Goal: Task Accomplishment & Management: Manage account settings

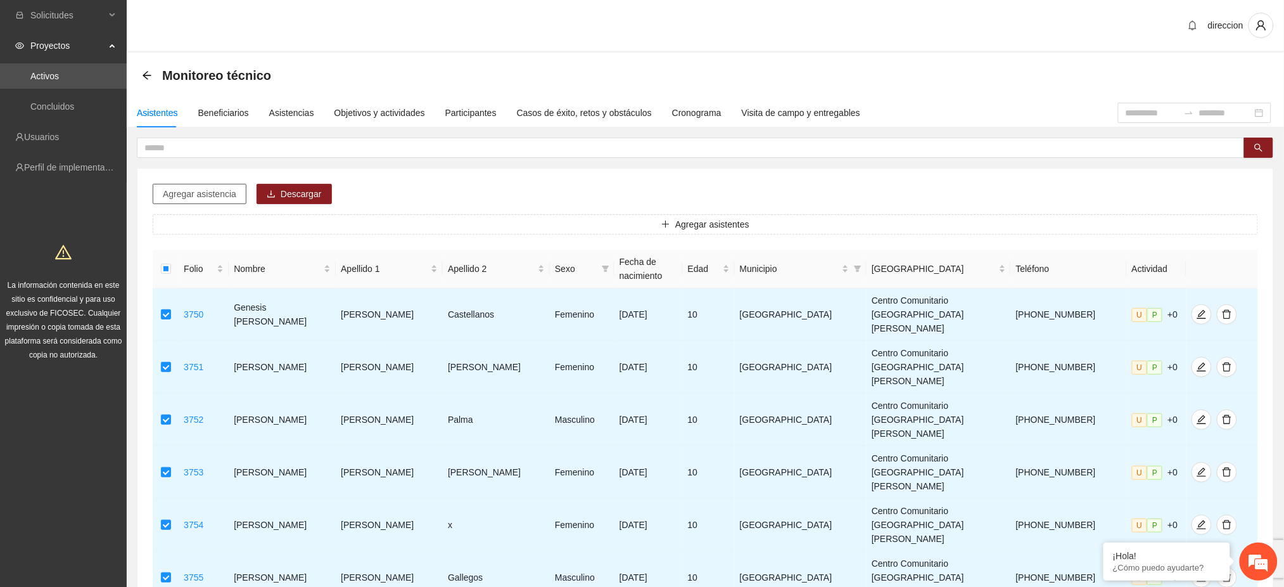
click at [214, 196] on span "Agregar asistencia" at bounding box center [199, 194] width 73 height 14
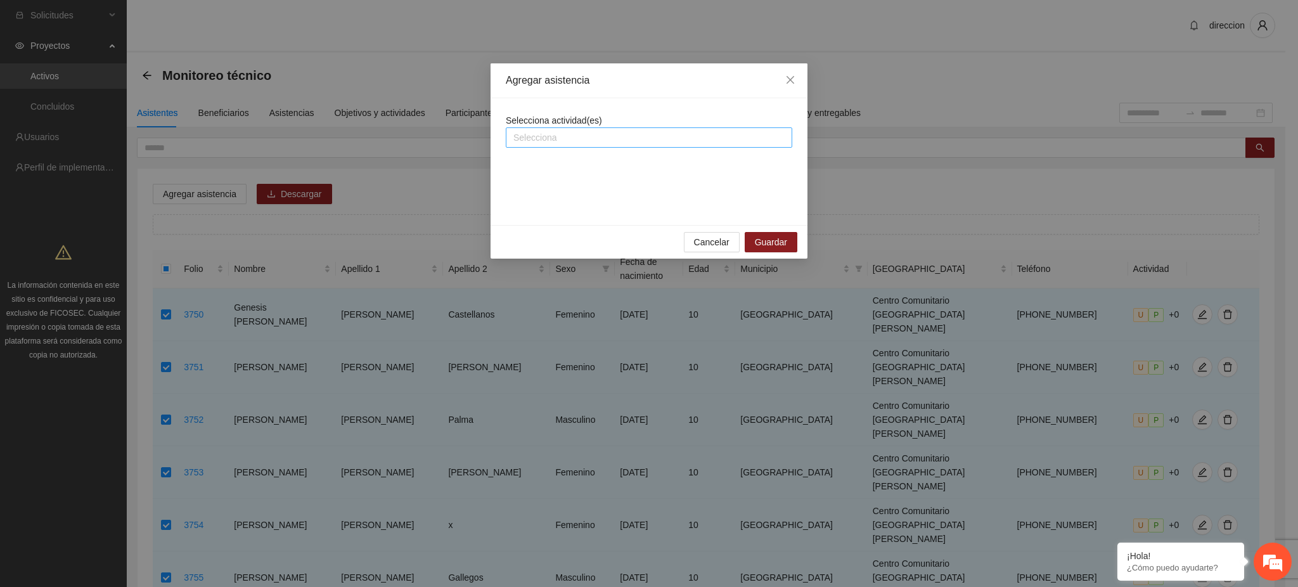
click at [660, 136] on div at bounding box center [649, 137] width 280 height 15
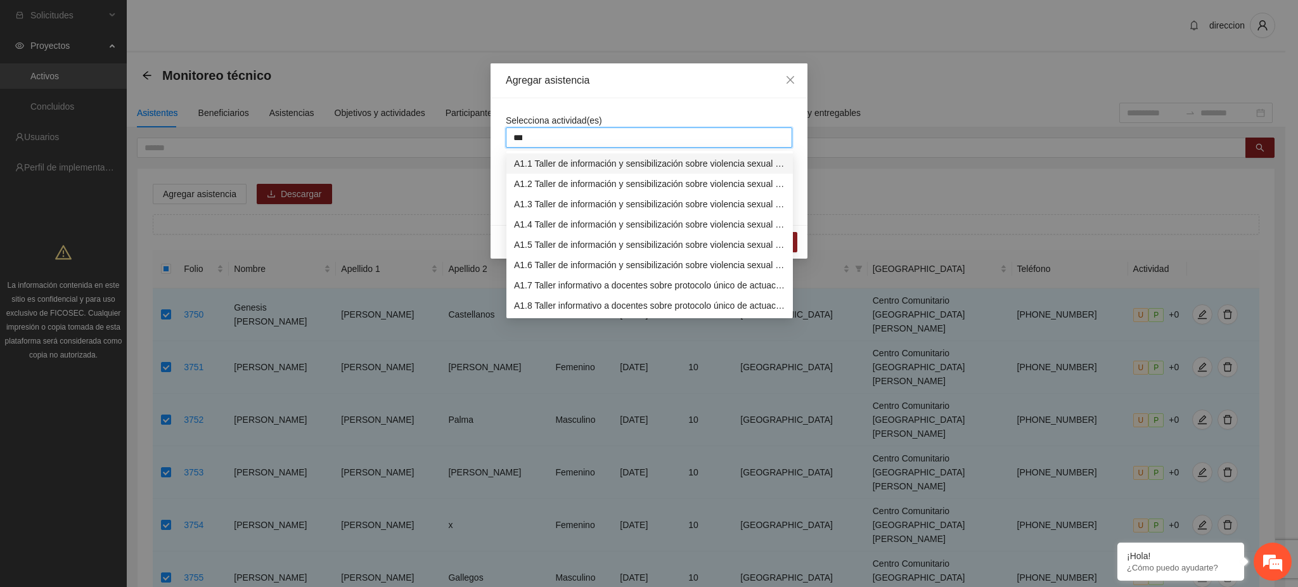
type input "****"
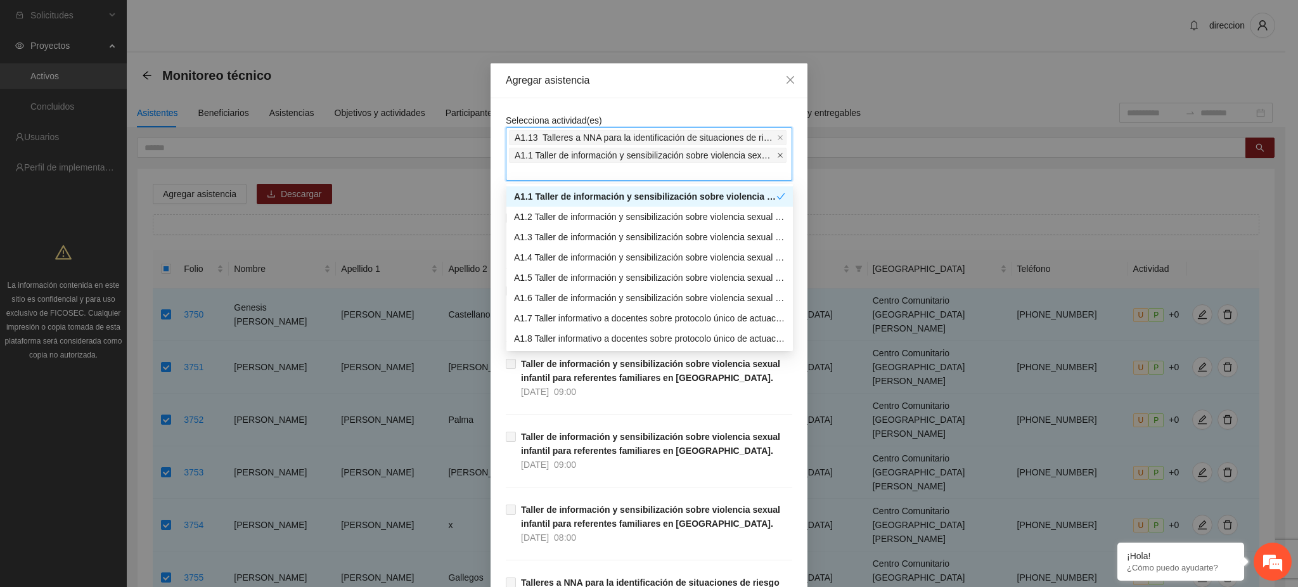
click at [777, 153] on icon "close" at bounding box center [779, 155] width 5 height 5
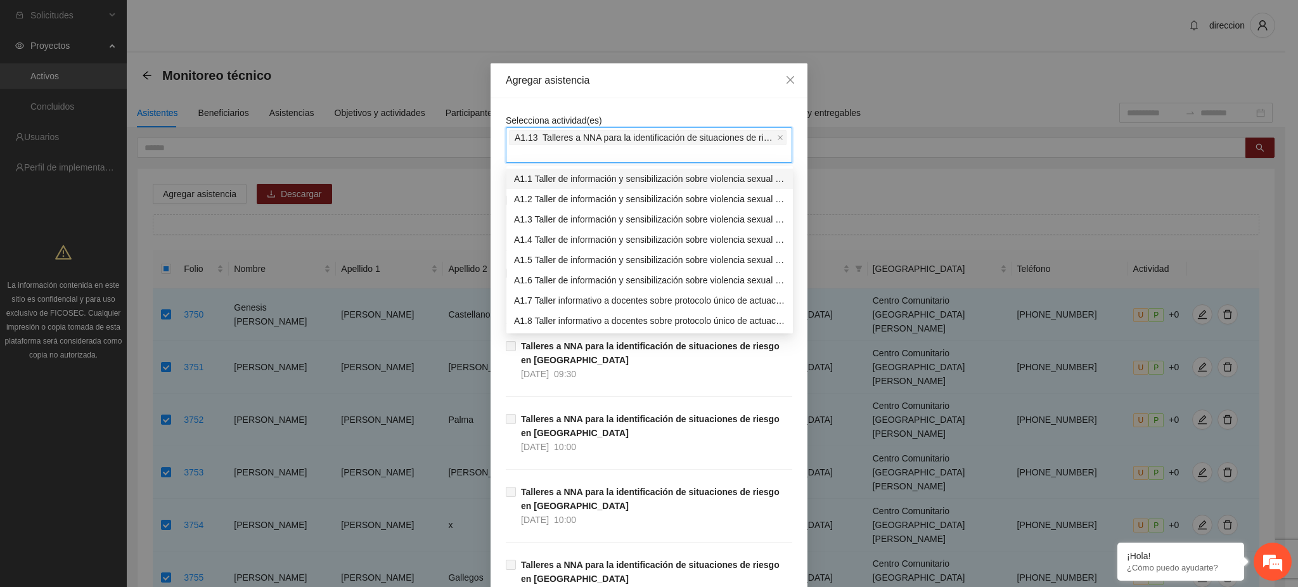
click at [697, 91] on div "Agregar asistencia" at bounding box center [648, 80] width 317 height 35
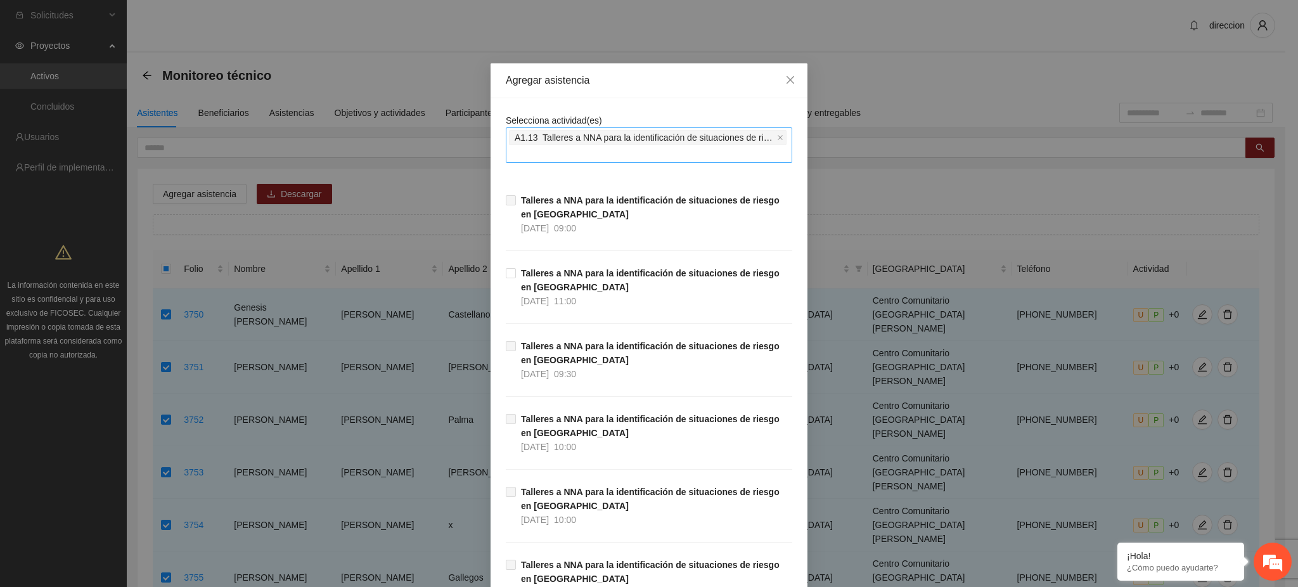
click at [634, 212] on span "Talleres a NNA para la identificación de situaciones de riesgo en Chihuahua 13/…" at bounding box center [654, 214] width 276 height 42
click at [776, 79] on span "Close" at bounding box center [790, 80] width 34 height 34
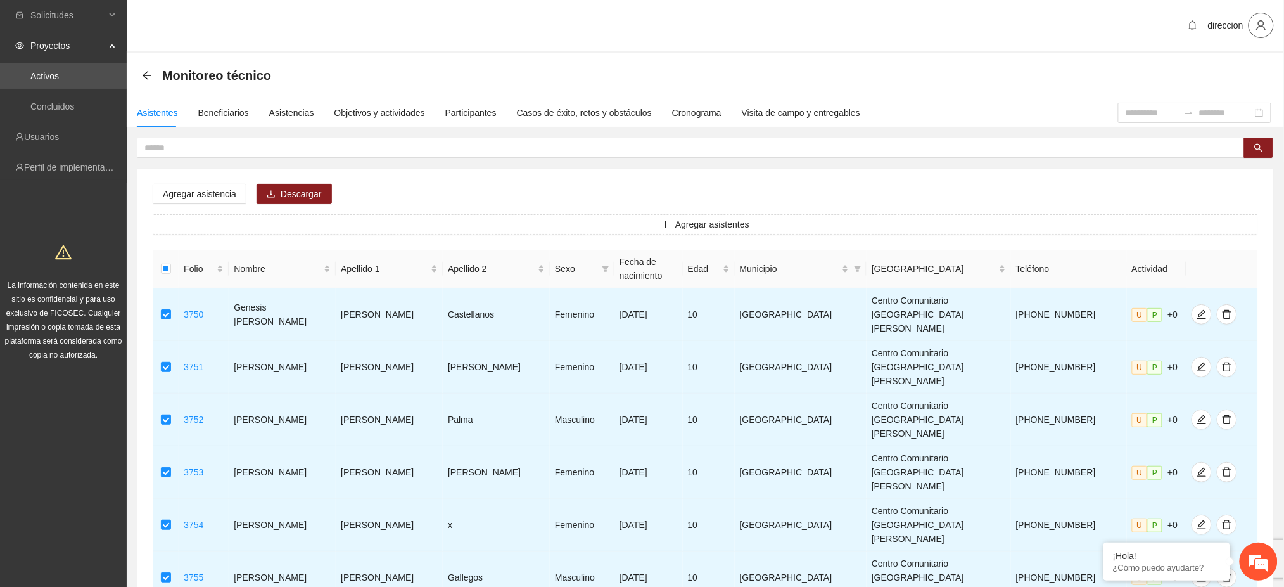
click at [1264, 27] on icon "user" at bounding box center [1261, 25] width 11 height 11
click at [1198, 75] on span "Cerrar sesión" at bounding box center [1229, 74] width 80 height 14
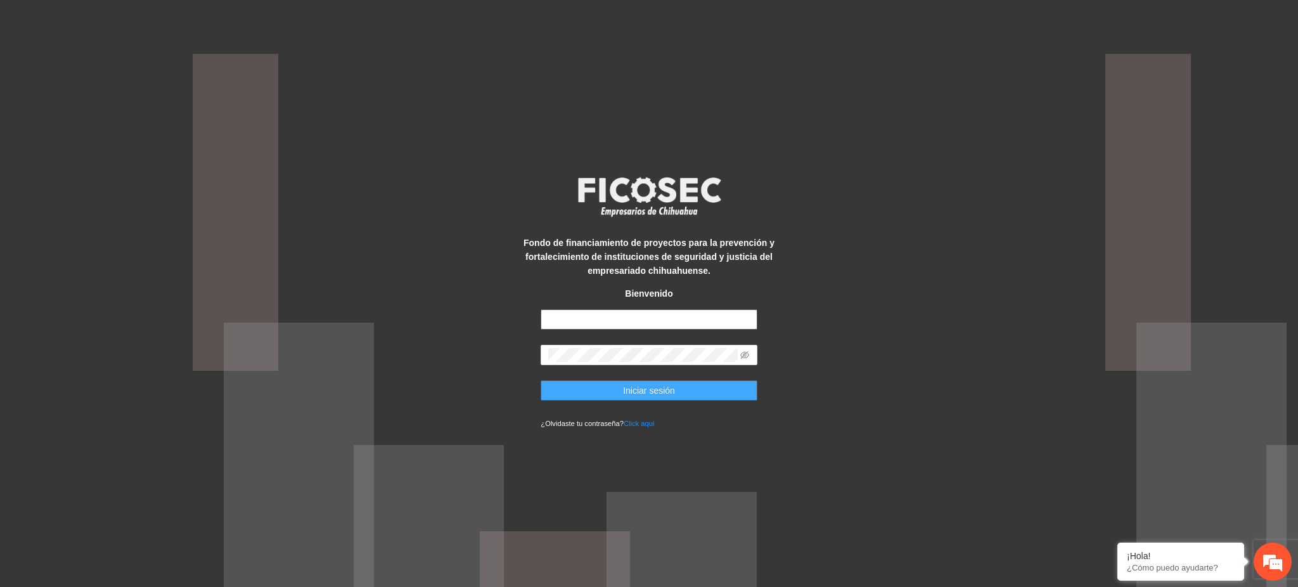
type input "**********"
click at [682, 390] on button "Iniciar sesión" at bounding box center [648, 390] width 216 height 20
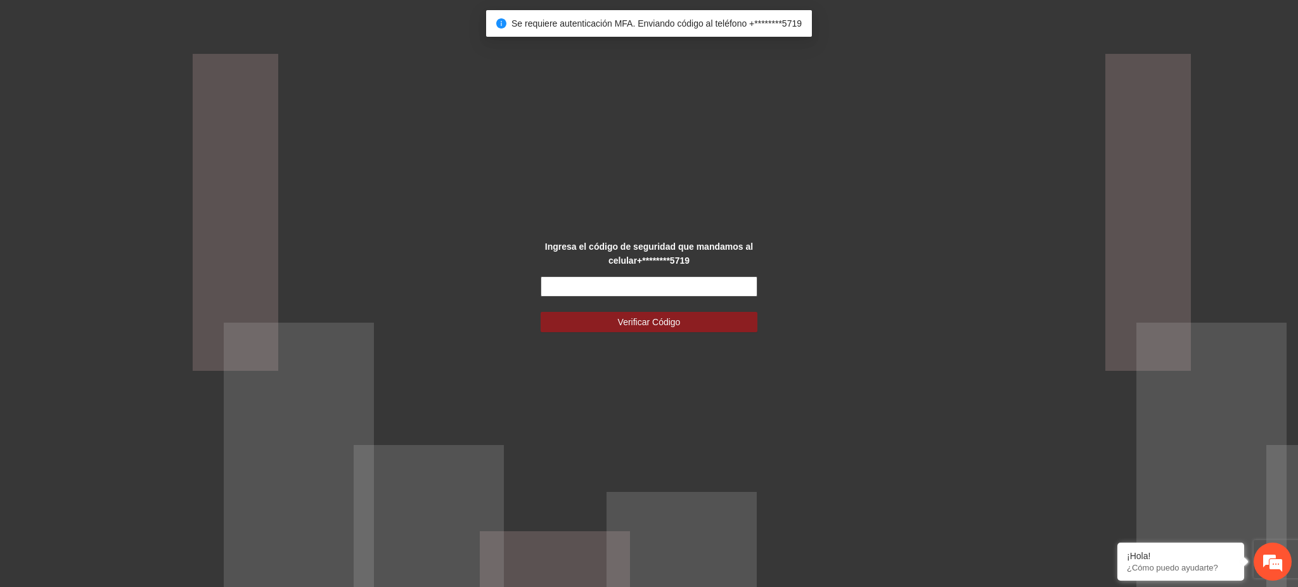
click at [618, 284] on input "text" at bounding box center [648, 286] width 216 height 20
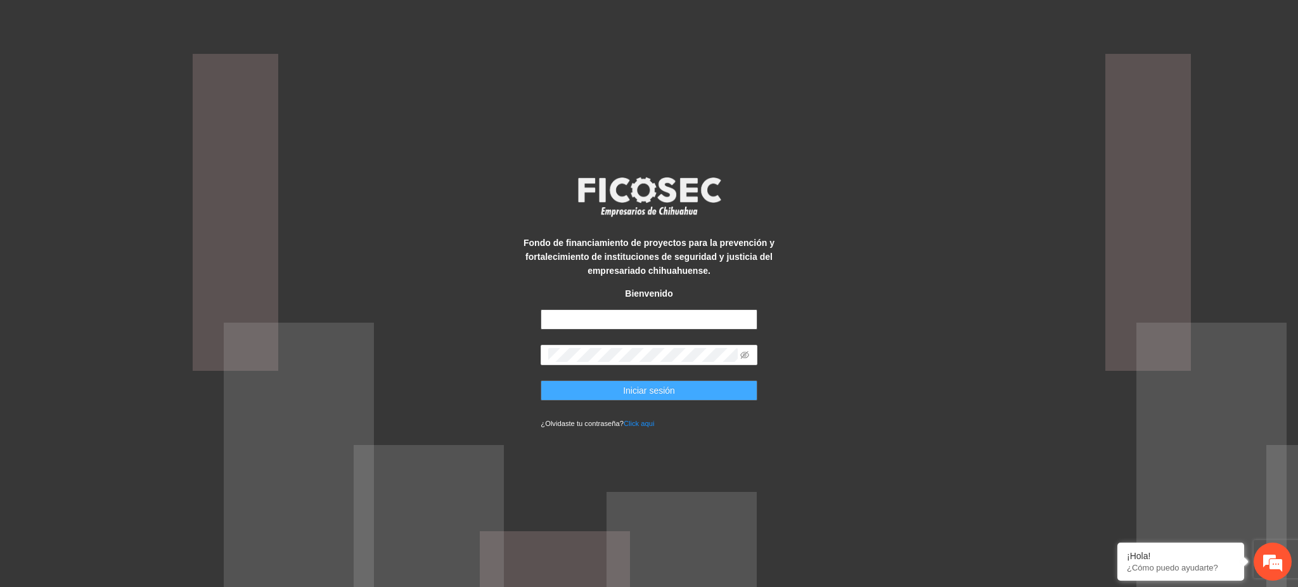
type input "**********"
click at [641, 394] on span "Iniciar sesión" at bounding box center [649, 390] width 52 height 14
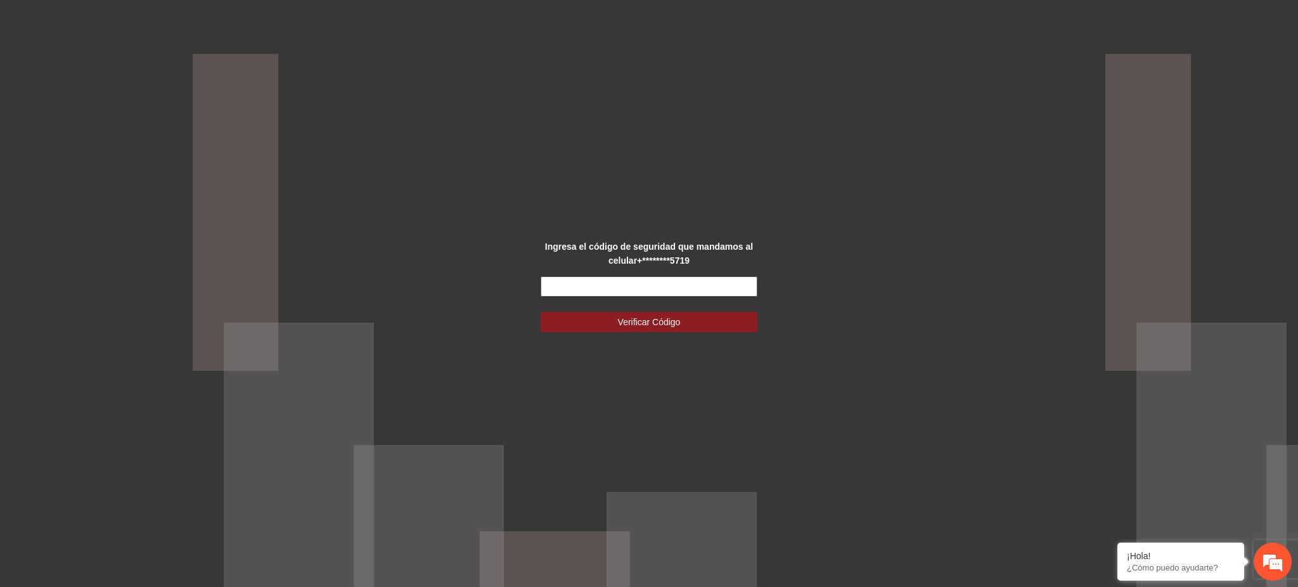
click at [617, 289] on input "text" at bounding box center [648, 286] width 216 height 20
type input "******"
click at [606, 323] on button "Verificar Código" at bounding box center [648, 322] width 216 height 20
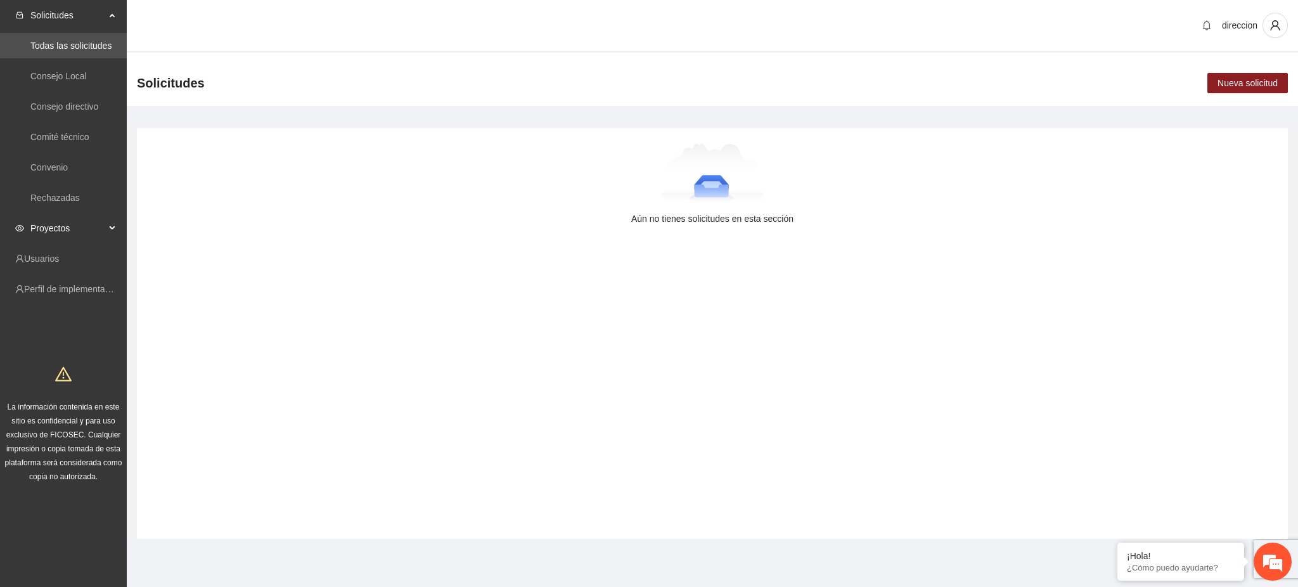
click at [46, 222] on span "Proyectos" at bounding box center [67, 227] width 75 height 25
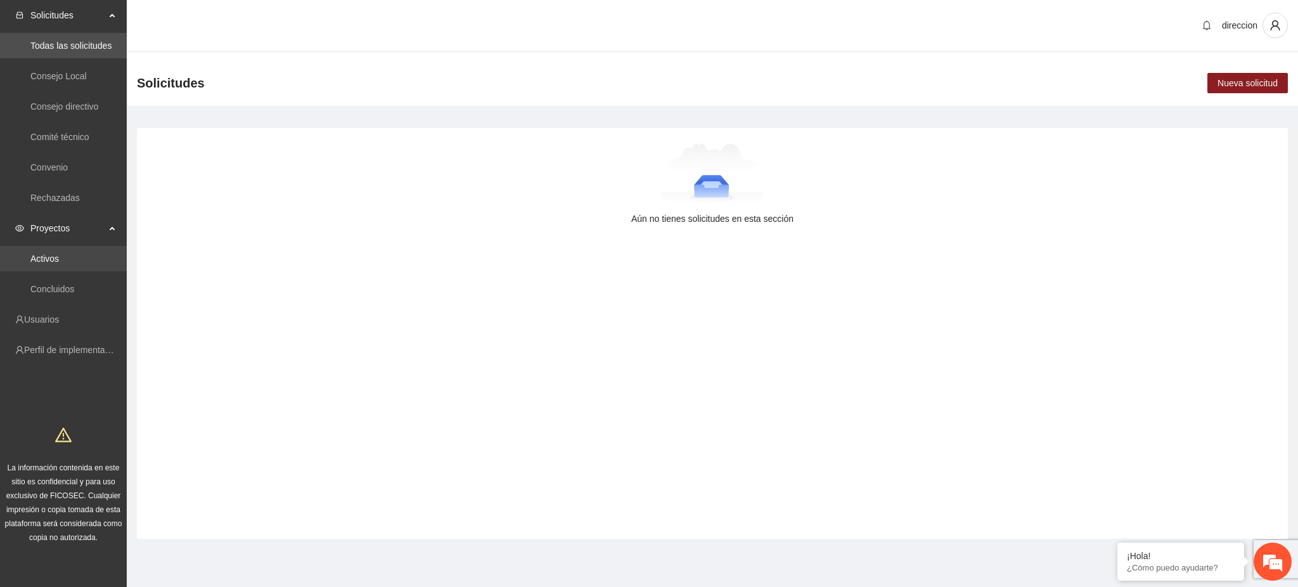
click at [46, 262] on link "Activos" at bounding box center [44, 258] width 29 height 10
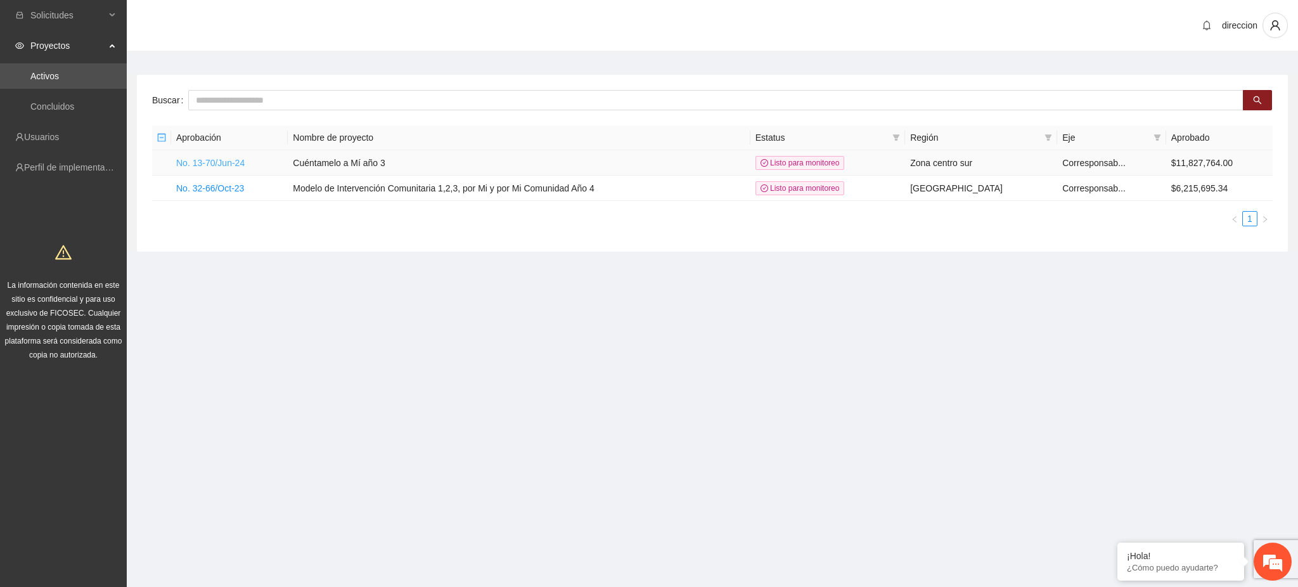
click at [194, 160] on link "No. 13-70/Jun-24" at bounding box center [210, 163] width 68 height 10
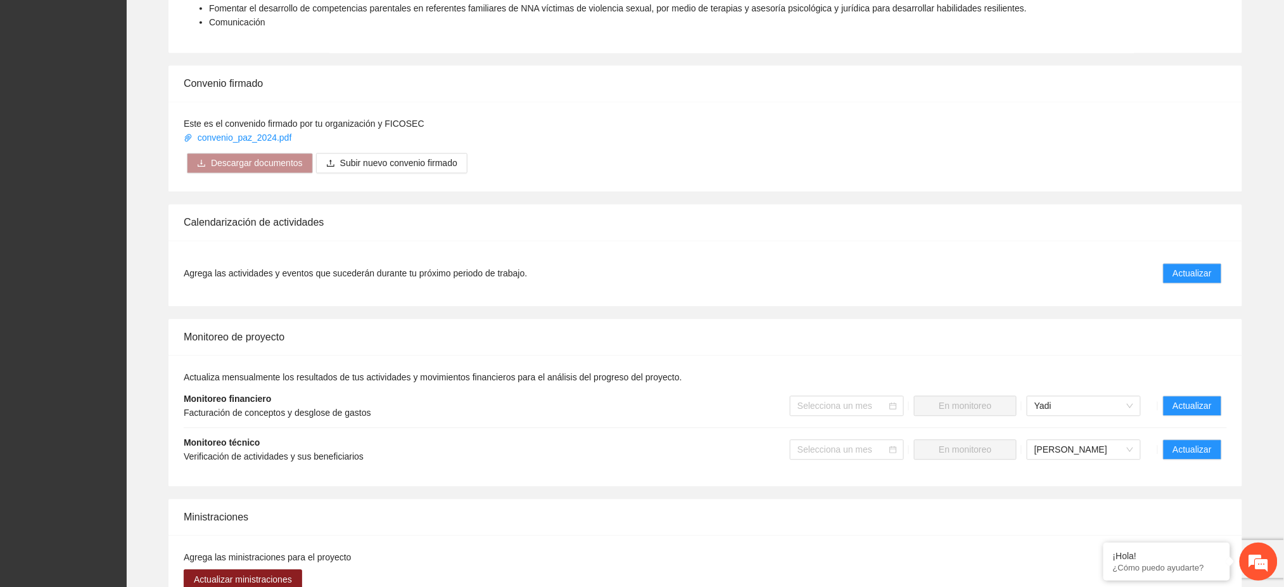
scroll to position [845, 0]
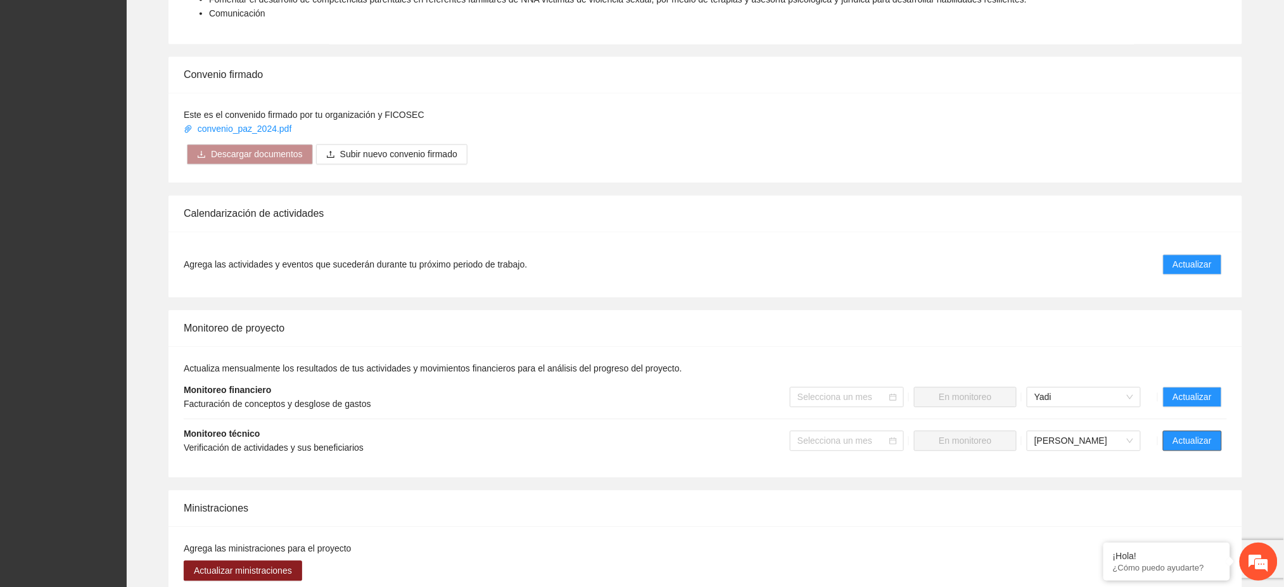
click at [1177, 434] on span "Actualizar" at bounding box center [1192, 441] width 39 height 14
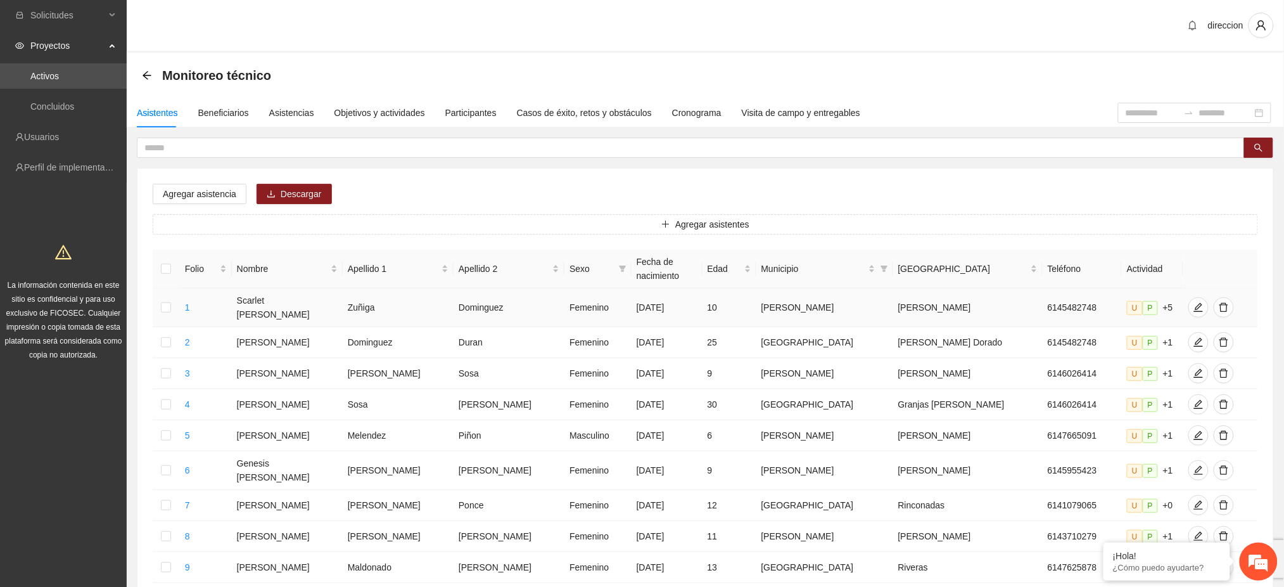
click at [177, 288] on td at bounding box center [166, 307] width 27 height 39
click at [175, 288] on td at bounding box center [166, 307] width 27 height 39
click at [157, 288] on td at bounding box center [166, 307] width 27 height 39
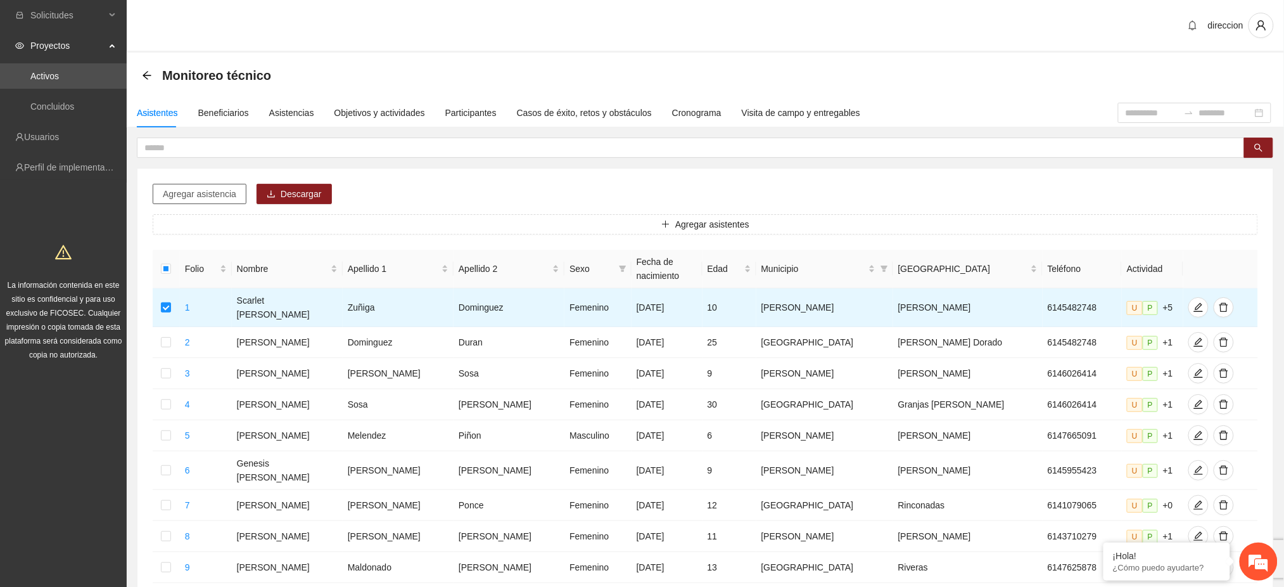
click at [227, 197] on span "Agregar asistencia" at bounding box center [199, 194] width 73 height 14
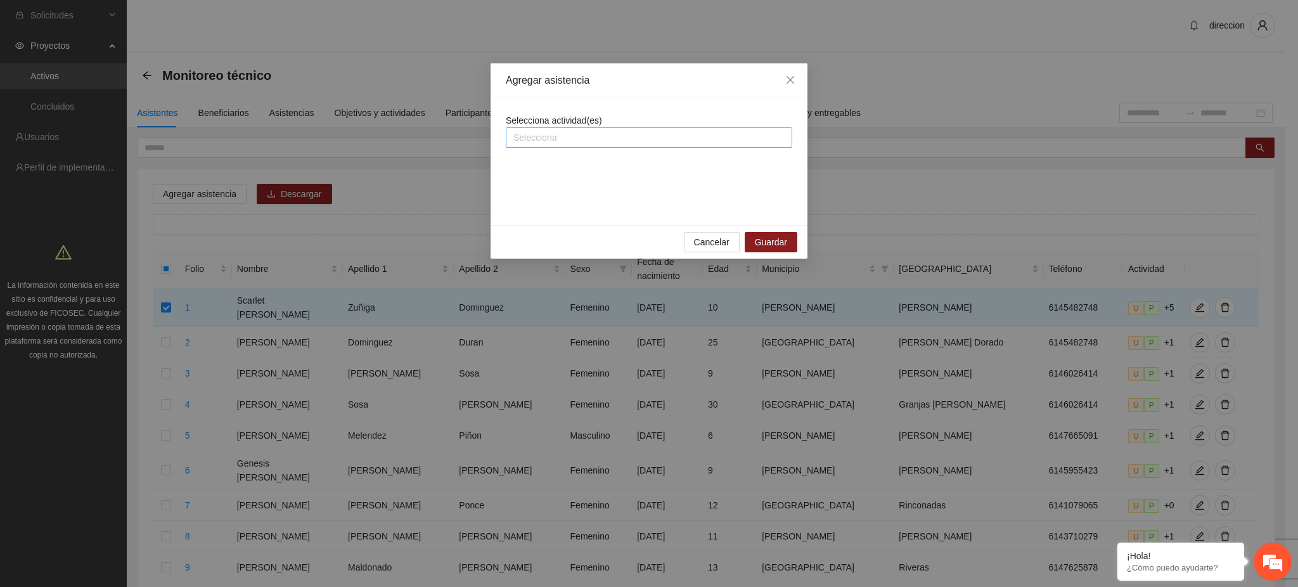
click at [534, 132] on div at bounding box center [649, 137] width 280 height 15
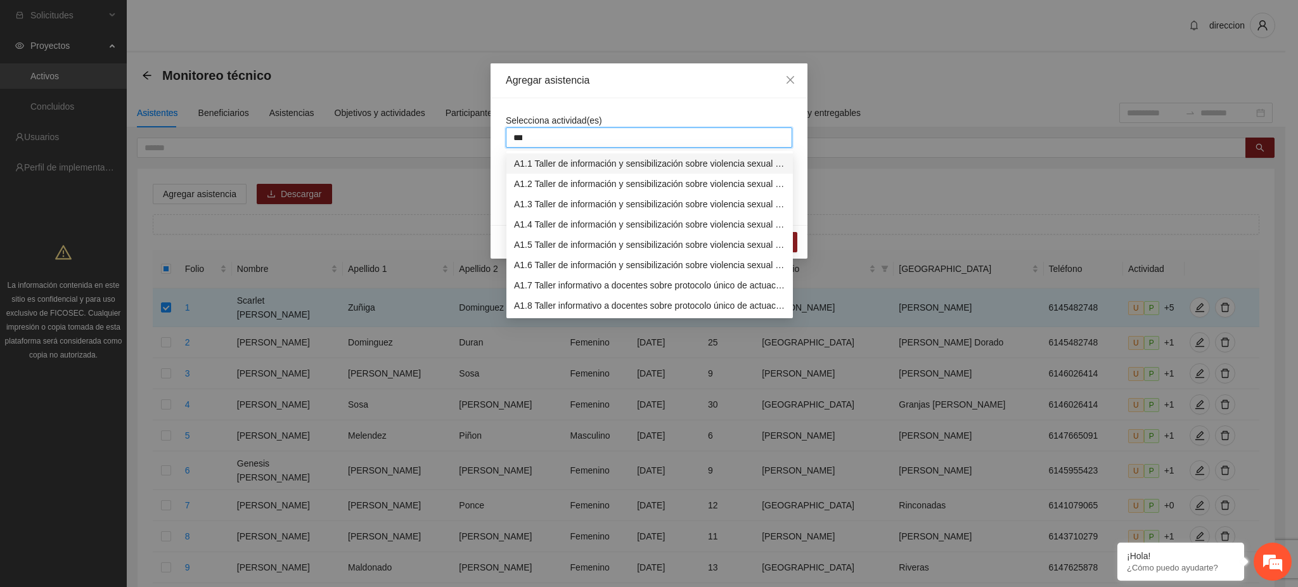
type input "****"
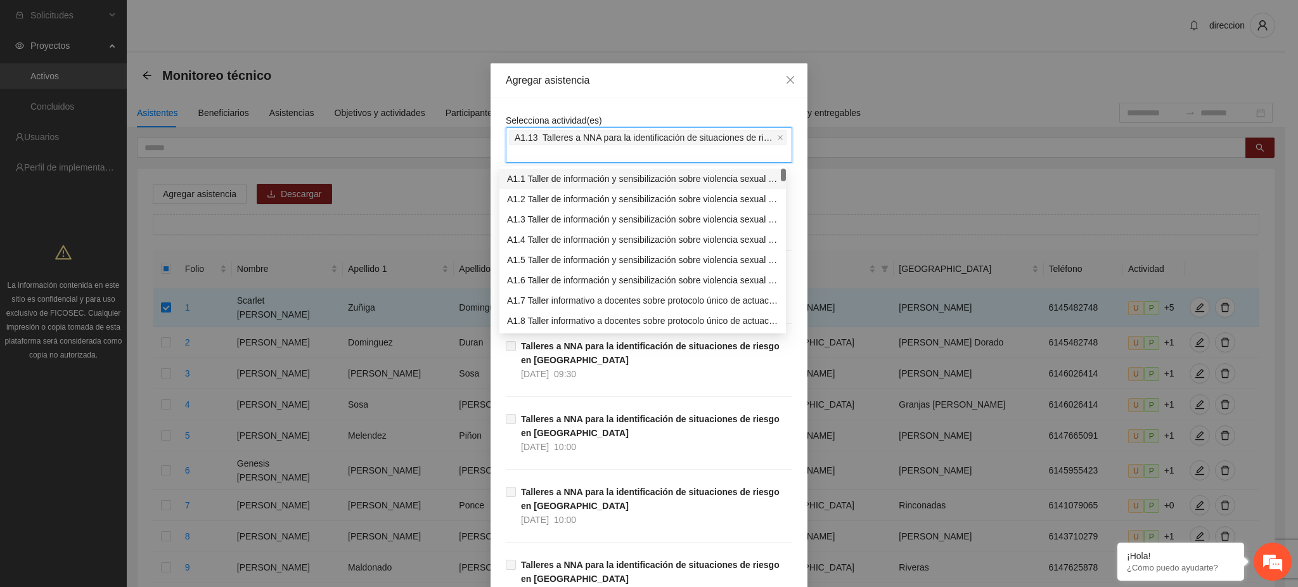
click at [596, 43] on div "Agregar asistencia Selecciona actividad(es) A1.13 Talleres a NNA para la identi…" at bounding box center [649, 293] width 1298 height 587
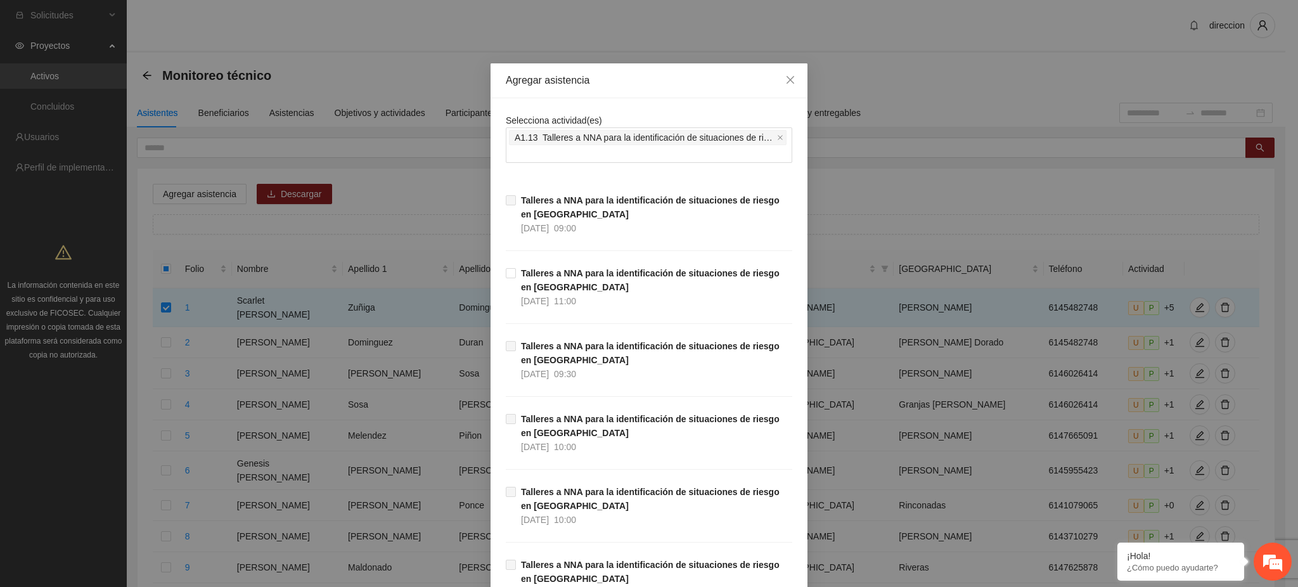
click at [607, 227] on span "Talleres a NNA para la identificación de situaciones de riesgo en Chihuahua 13/…" at bounding box center [654, 214] width 276 height 42
click at [788, 79] on icon "close" at bounding box center [790, 80] width 10 height 10
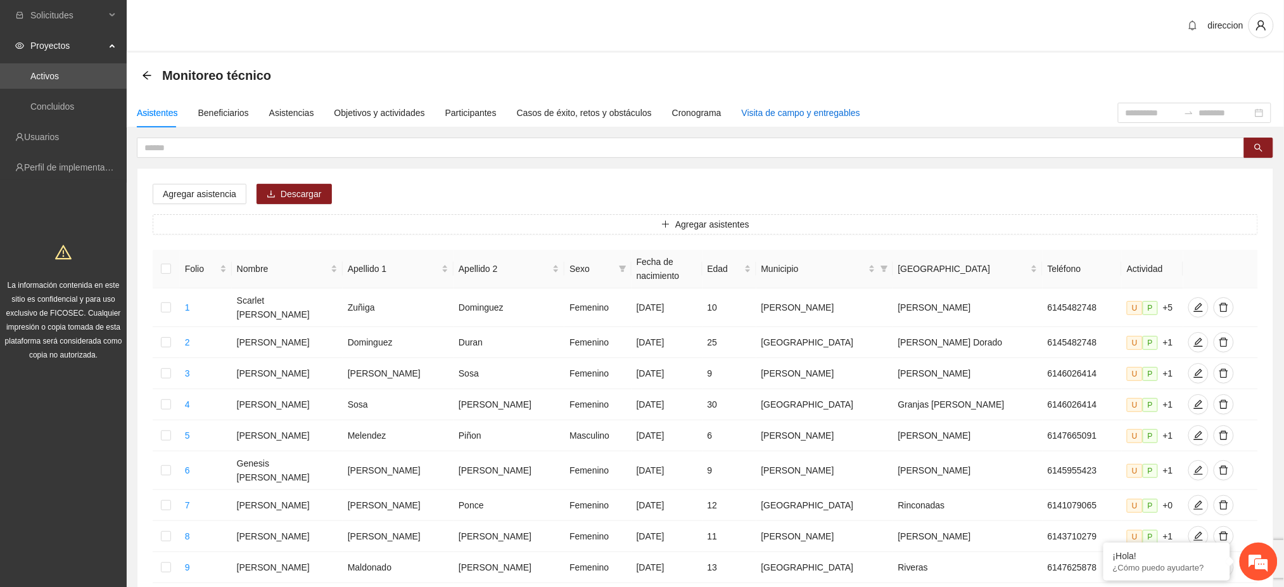
click at [764, 111] on div "Visita de campo y entregables" at bounding box center [801, 113] width 118 height 14
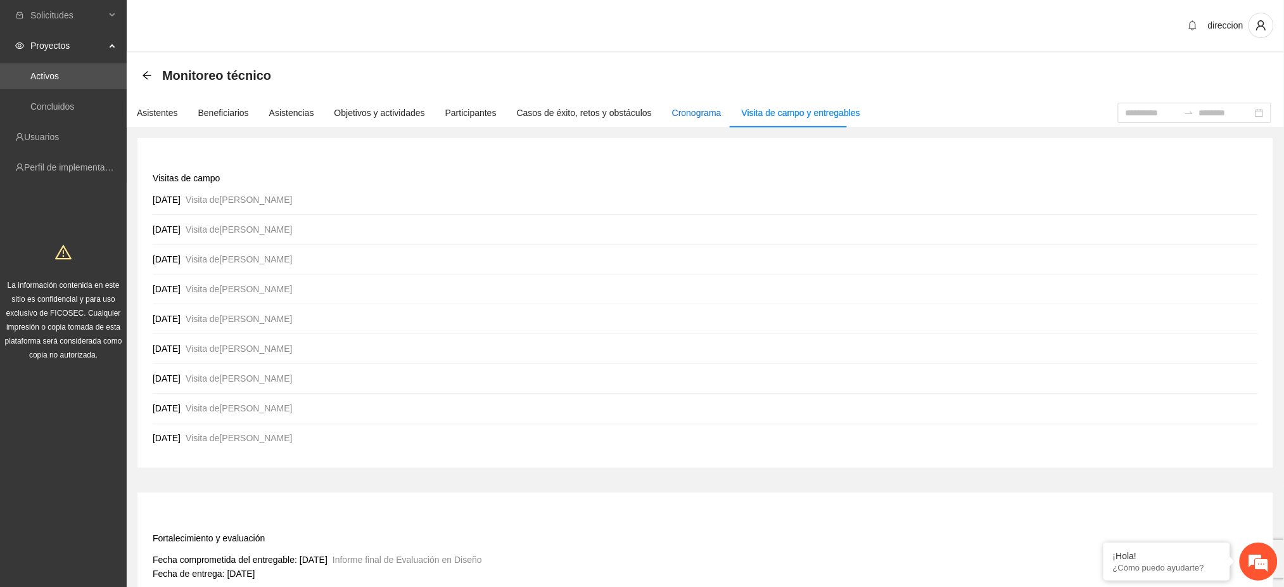
click at [676, 112] on div "Cronograma" at bounding box center [696, 113] width 49 height 14
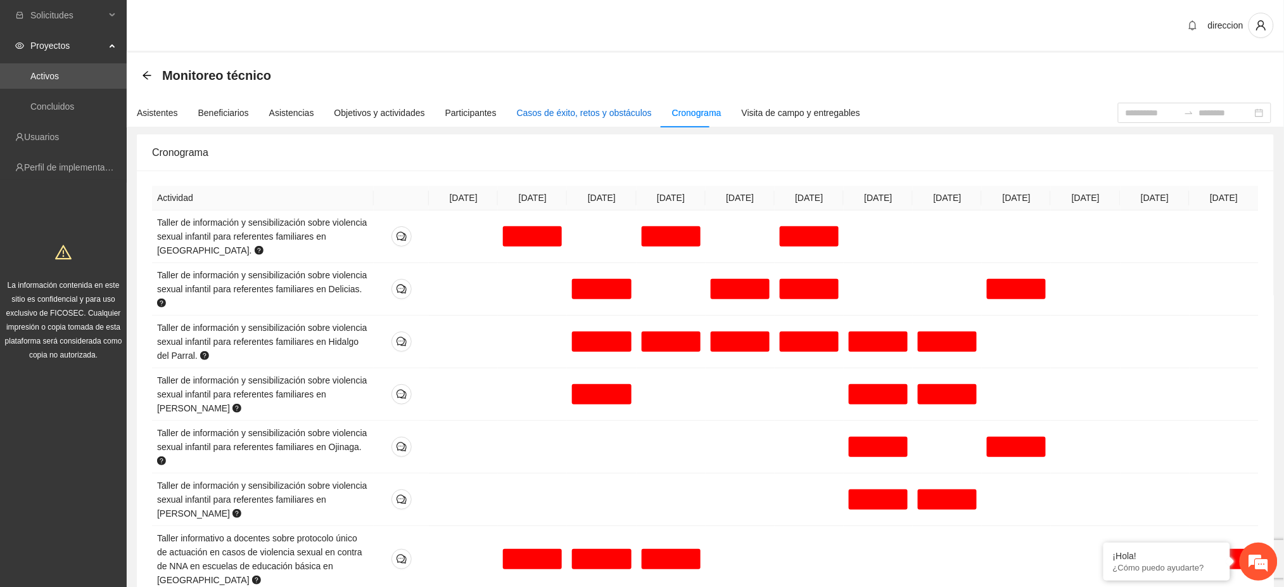
click at [566, 114] on div "Casos de éxito, retos y obstáculos" at bounding box center [584, 113] width 135 height 14
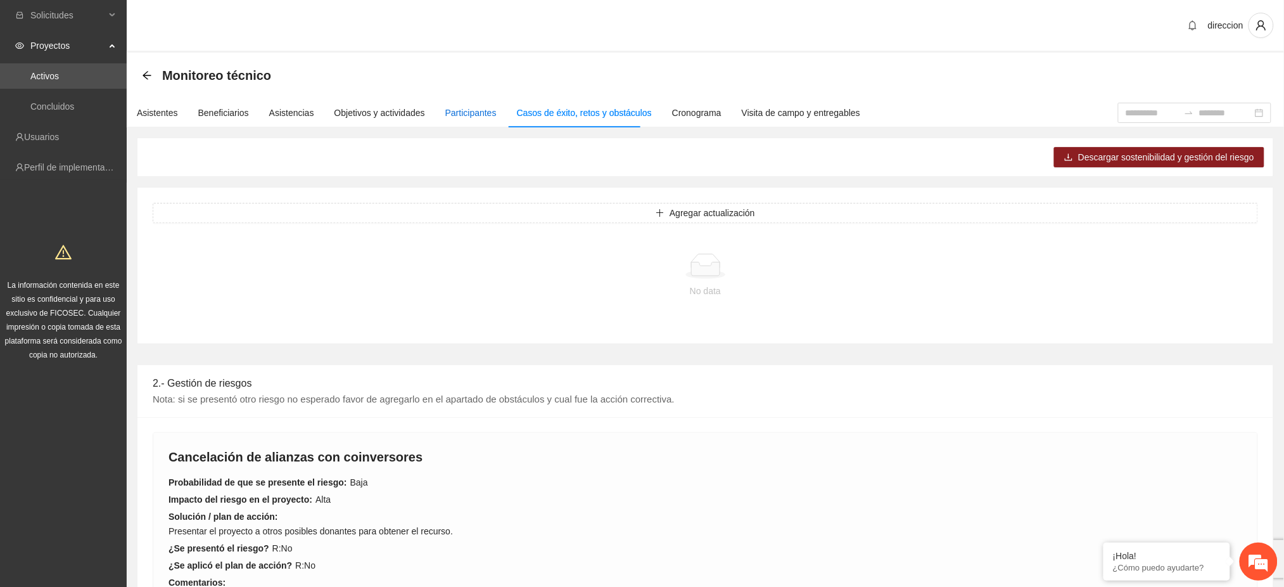
click at [455, 114] on div "Participantes" at bounding box center [470, 113] width 51 height 14
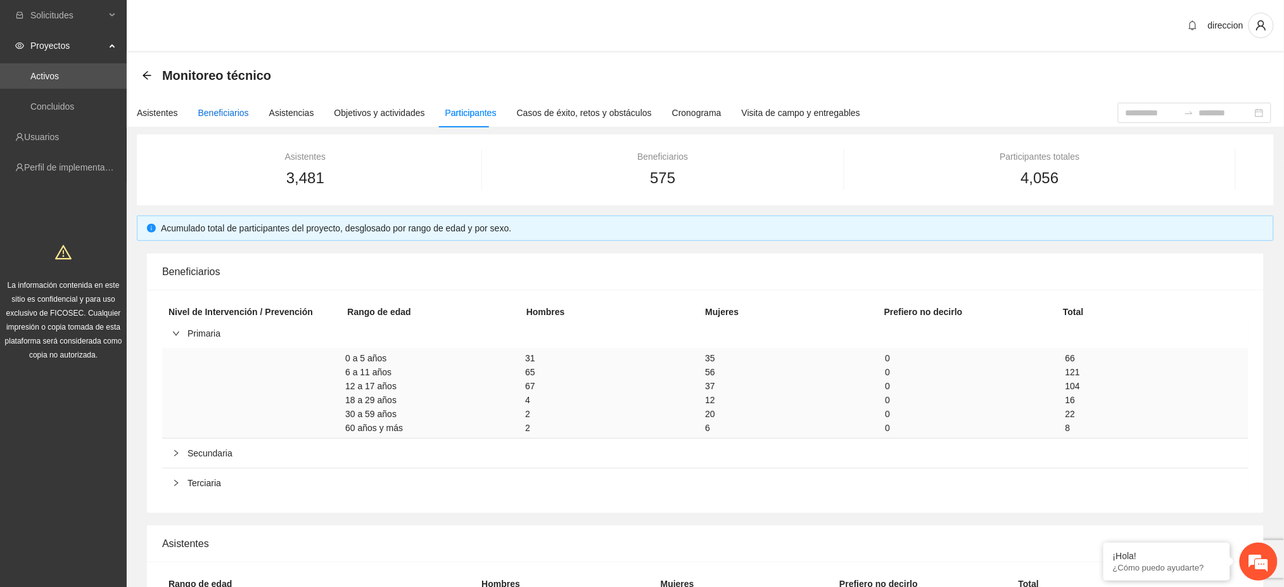
click at [208, 107] on div "Beneficiarios" at bounding box center [223, 113] width 51 height 14
